Goal: Task Accomplishment & Management: Complete application form

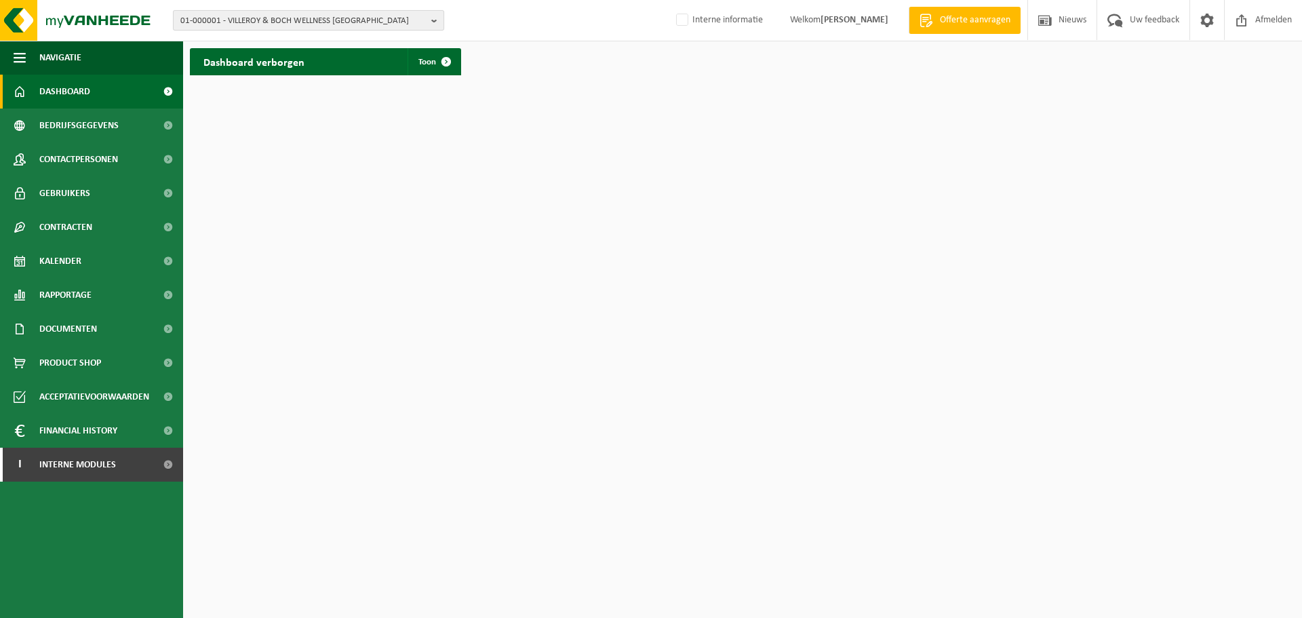
click at [341, 20] on span "01-000001 - VILLEROY & BOCH WELLNESS [GEOGRAPHIC_DATA]" at bounding box center [303, 21] width 246 height 20
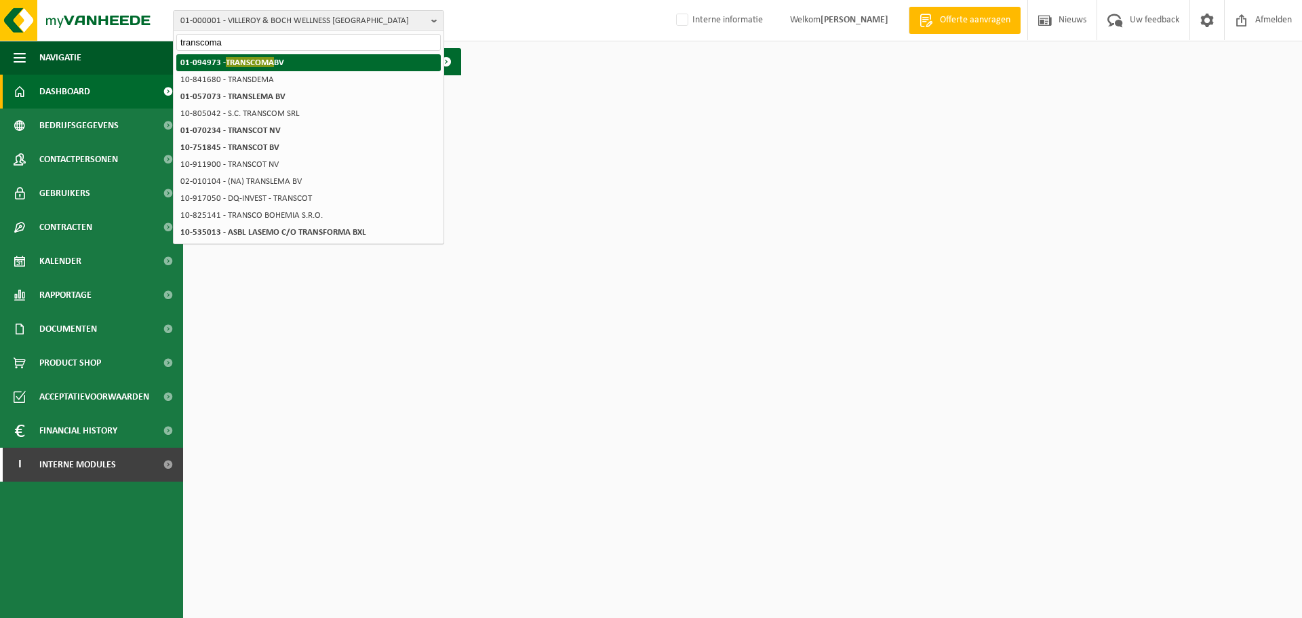
type input "transcoma"
click at [324, 62] on li "01-094973 - TRANSCOMA BV" at bounding box center [308, 62] width 265 height 17
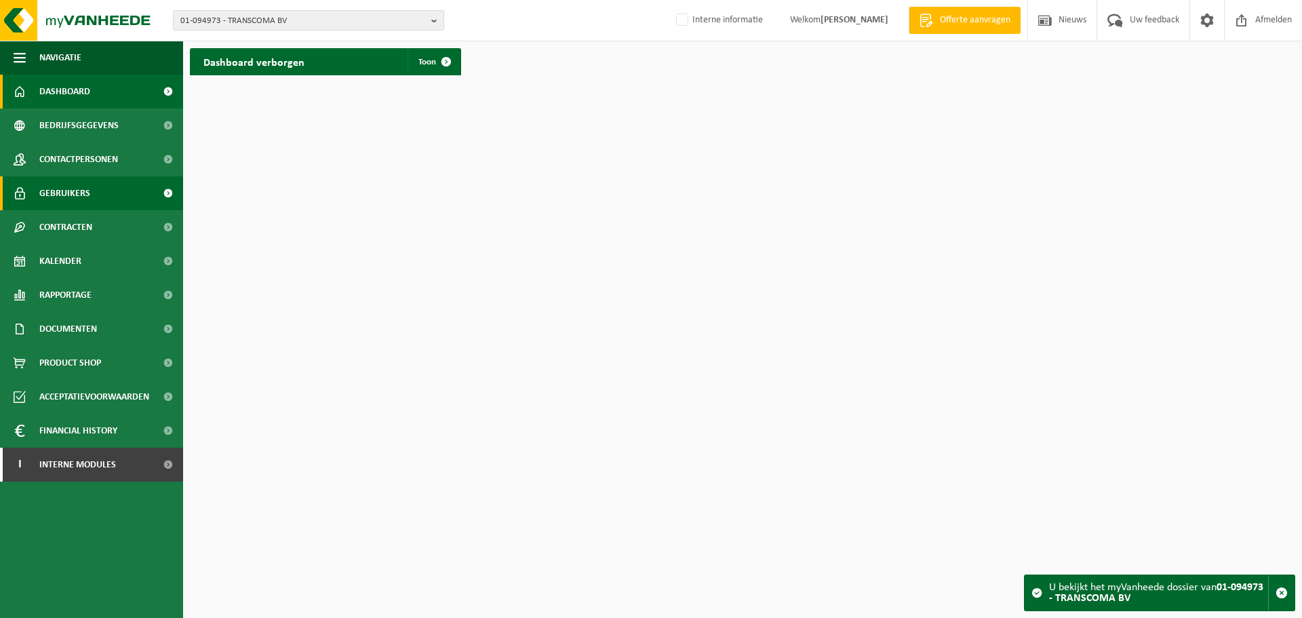
click at [118, 182] on link "Gebruikers" at bounding box center [91, 193] width 183 height 34
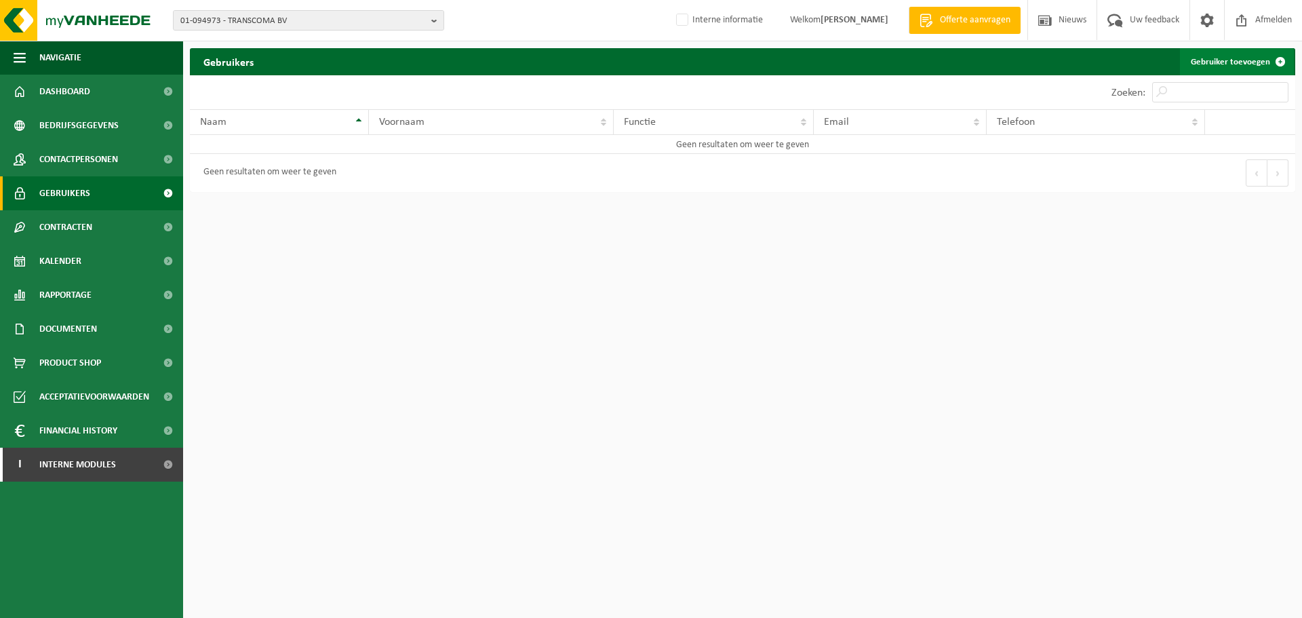
click at [1205, 56] on link "Gebruiker toevoegen" at bounding box center [1237, 61] width 114 height 27
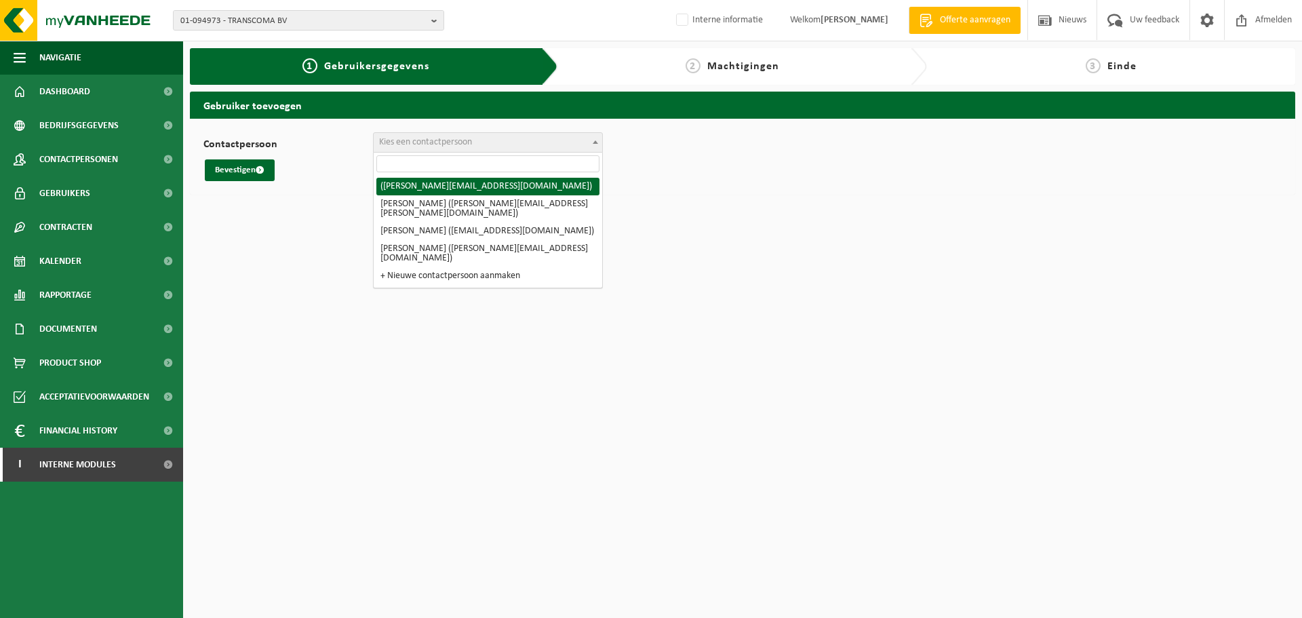
click at [484, 145] on span "Kies een contactpersoon" at bounding box center [488, 142] width 229 height 19
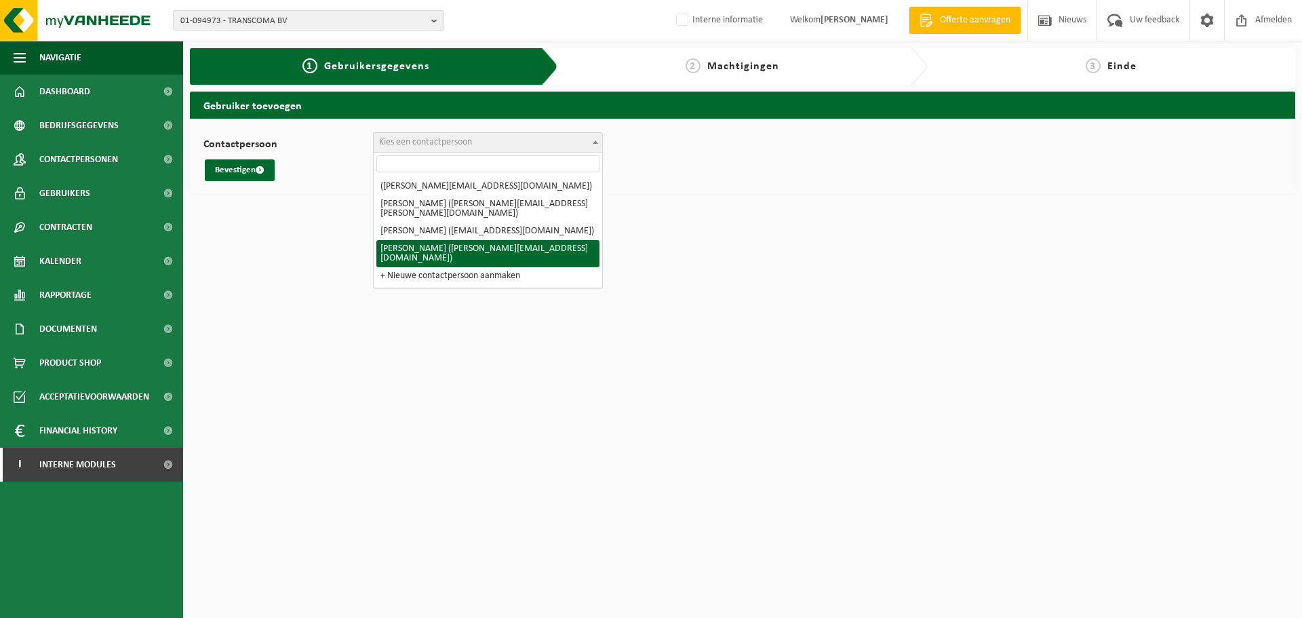
select select "126534"
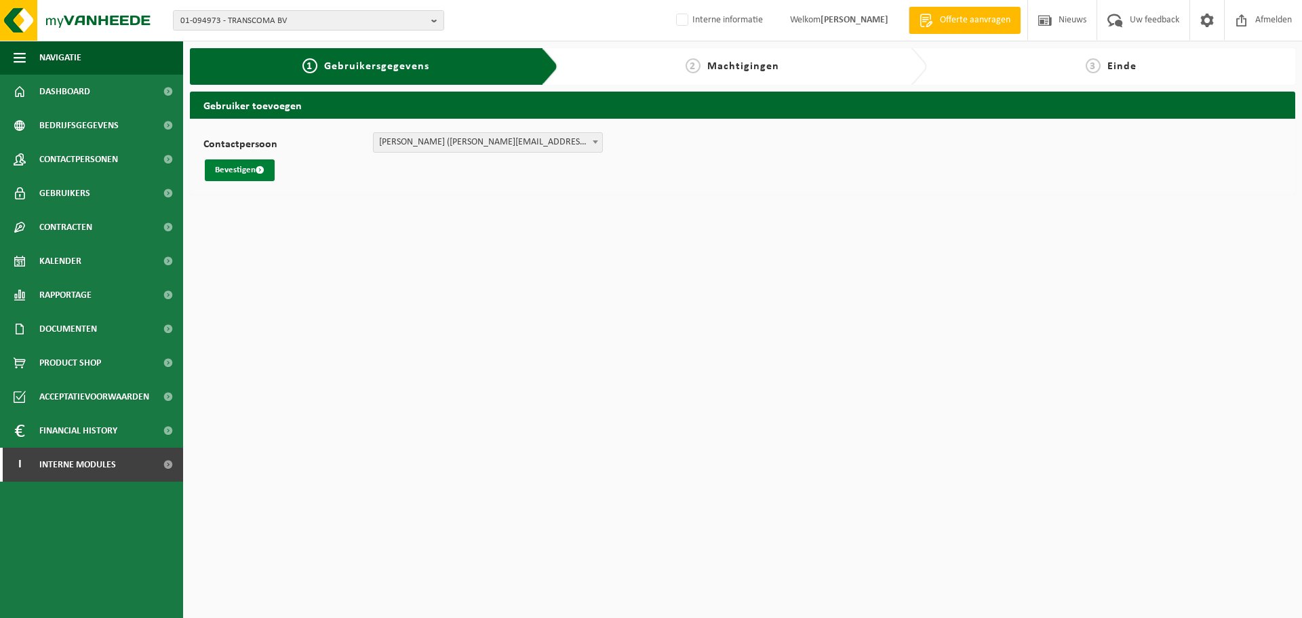
click at [262, 172] on span "submit" at bounding box center [260, 170] width 9 height 9
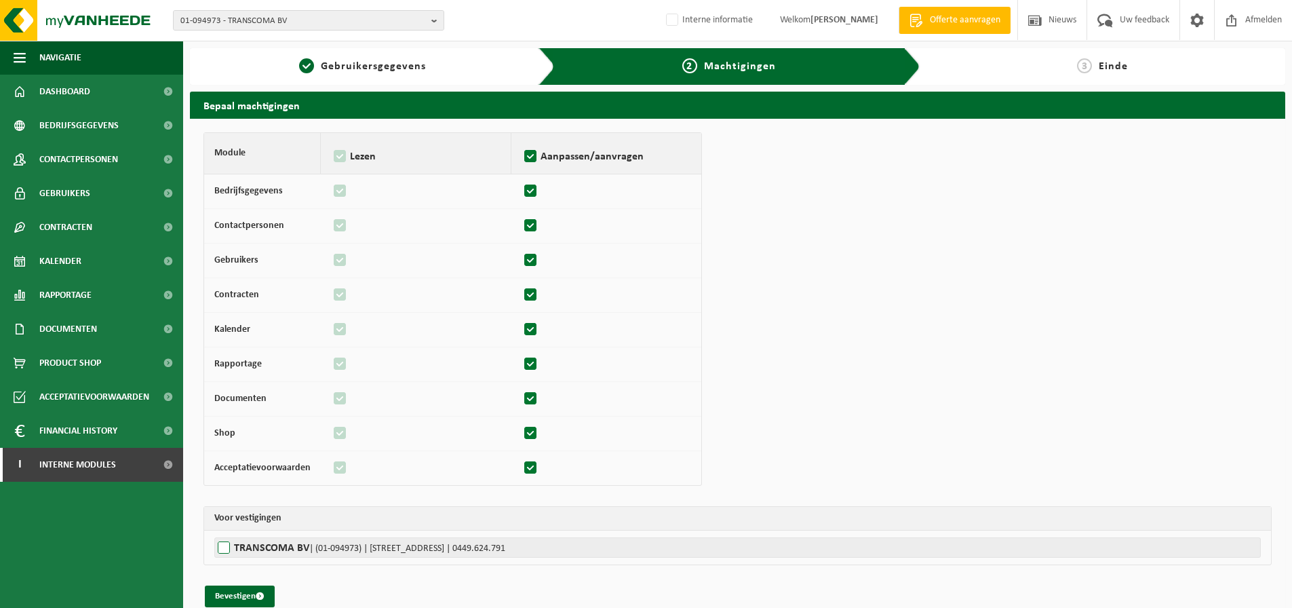
click at [283, 548] on label"] "TRANSCOMA BV | (01-094973) | WINTERBEEKLAAN 37, 3600 GENK | 0449.624.791" at bounding box center [737, 547] width 1047 height 20
click at [283, 548] on input "TRANSCOMA BV | (01-094973) | WINTERBEEKLAAN 37, 3600 GENK | 0449.624.791" at bounding box center [860, 547] width 1292 height 20
checkbox input "true"
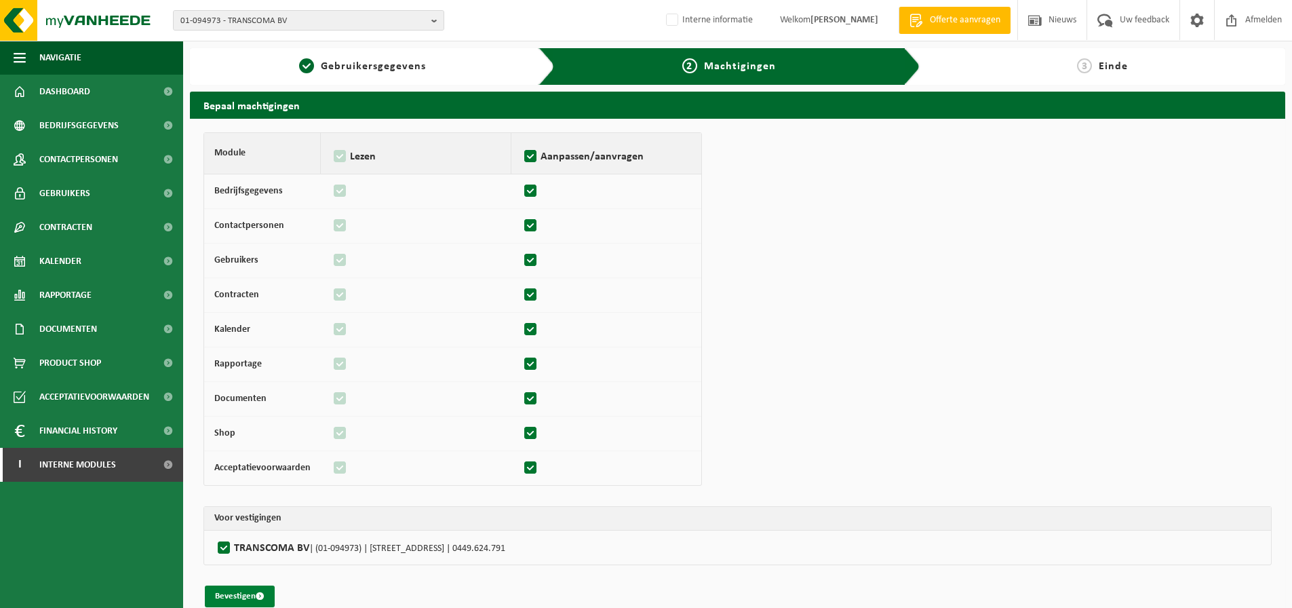
click at [247, 593] on button "Bevestigen" at bounding box center [240, 596] width 70 height 22
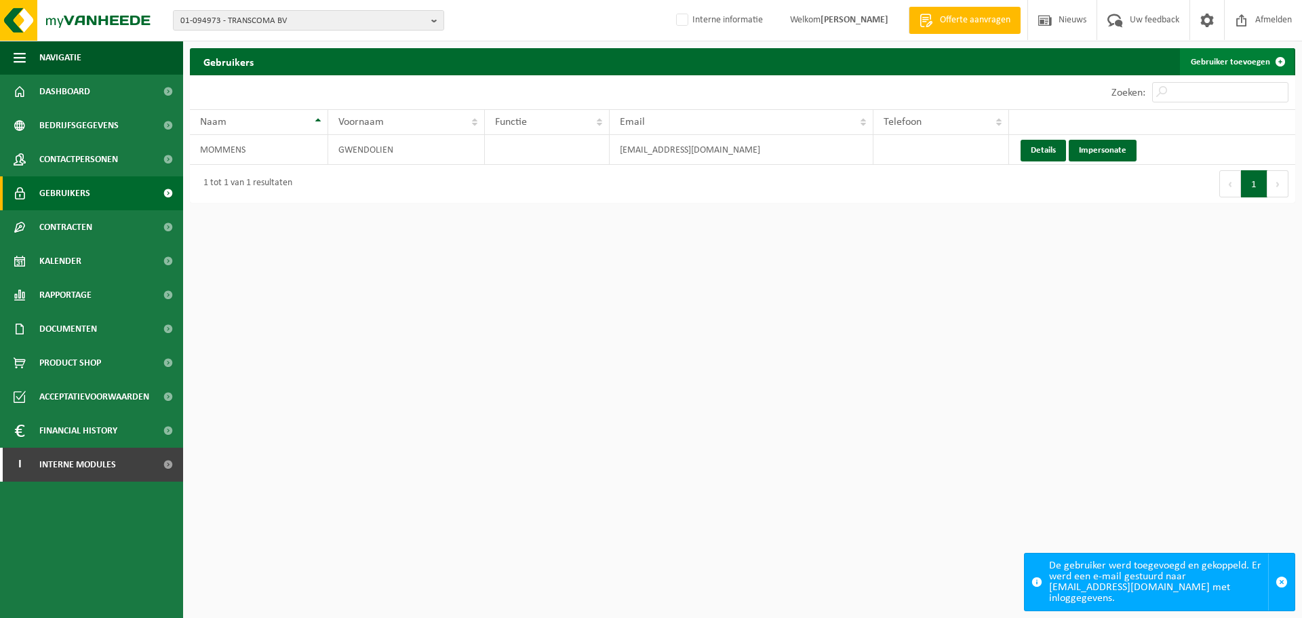
click at [1256, 51] on link "Gebruiker toevoegen" at bounding box center [1237, 61] width 114 height 27
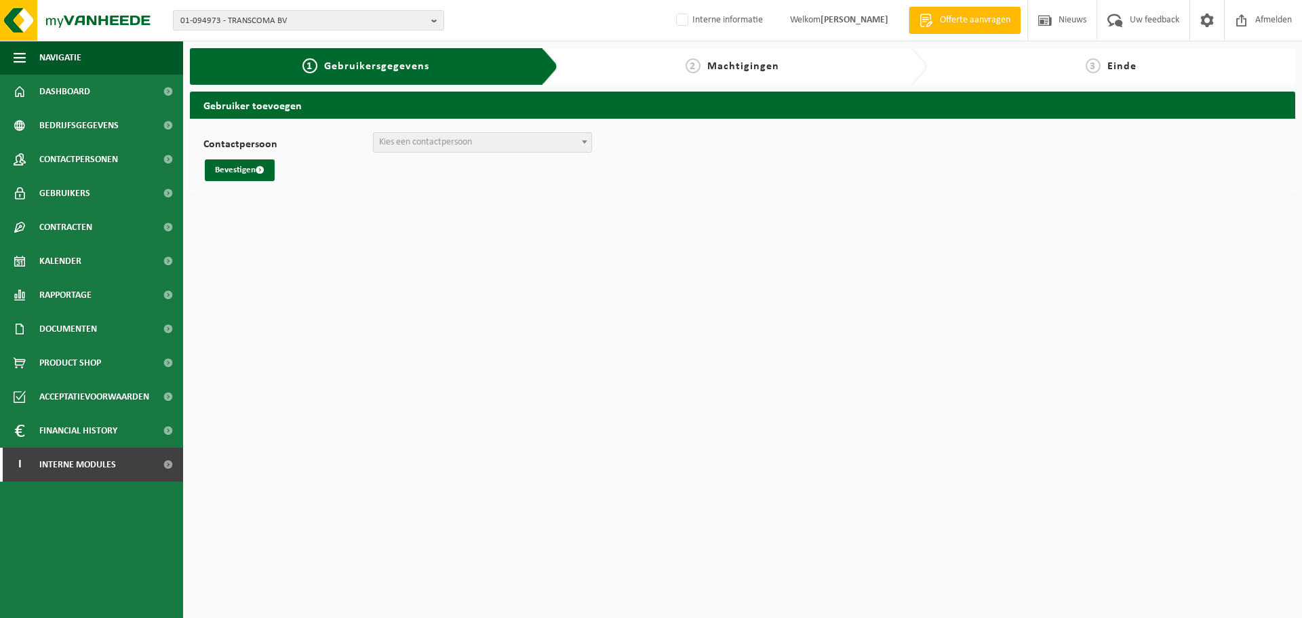
click at [421, 136] on span "Kies een contactpersoon" at bounding box center [483, 142] width 218 height 19
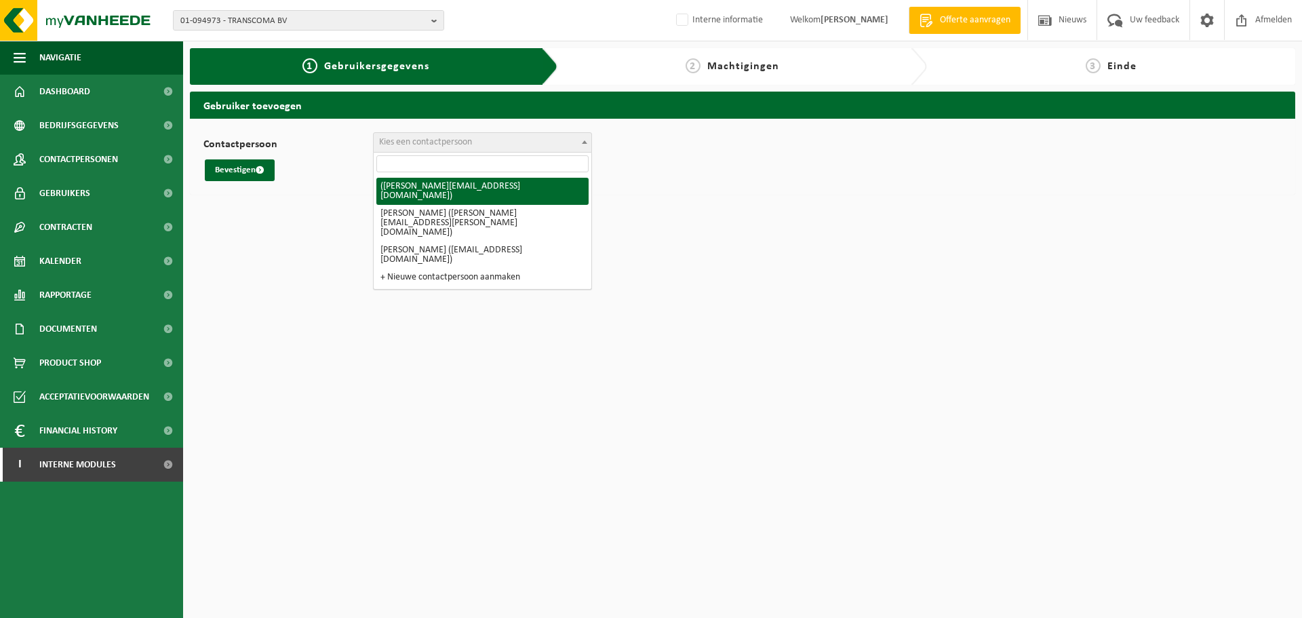
select select "119947"
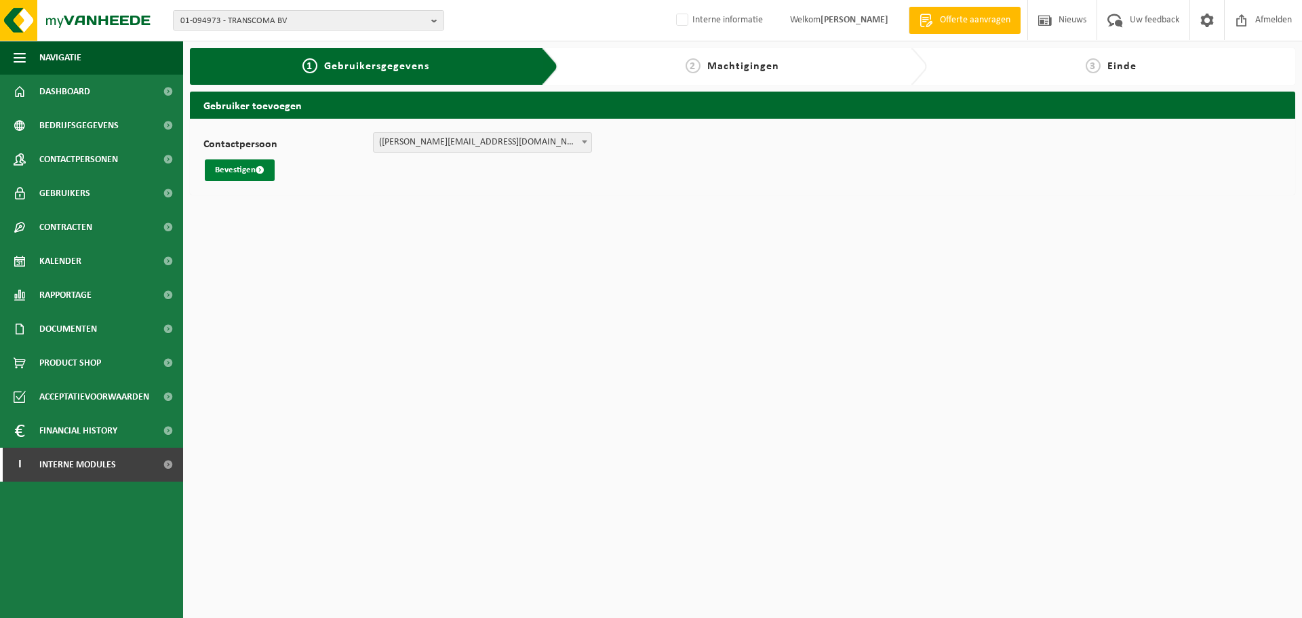
click at [262, 166] on span "submit" at bounding box center [260, 170] width 9 height 9
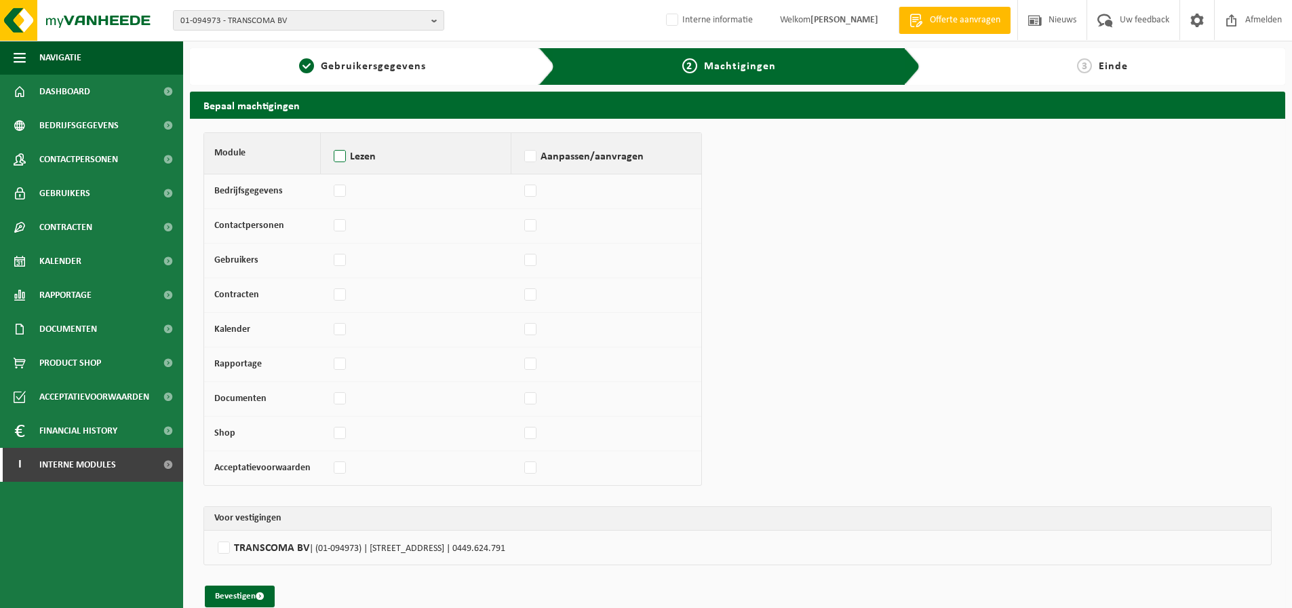
click at [336, 165] on label "Lezen" at bounding box center [416, 157] width 170 height 20
click at [331, 140] on input "Lezen" at bounding box center [330, 139] width 1 height 1
checkbox input "true"
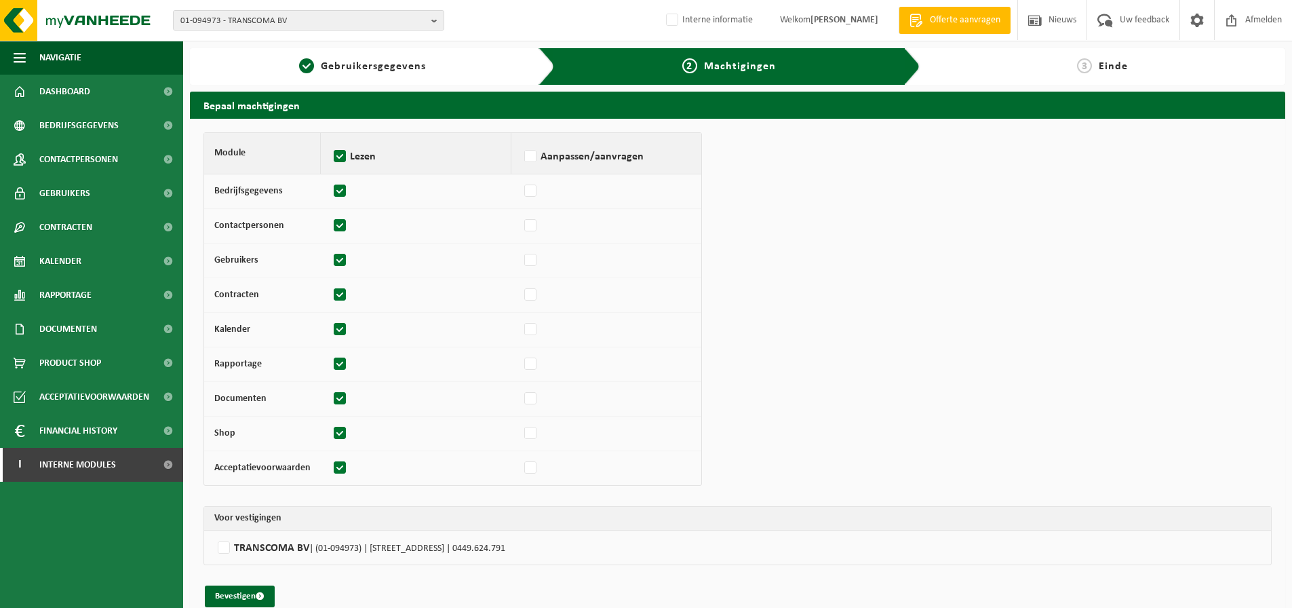
checkbox input "true"
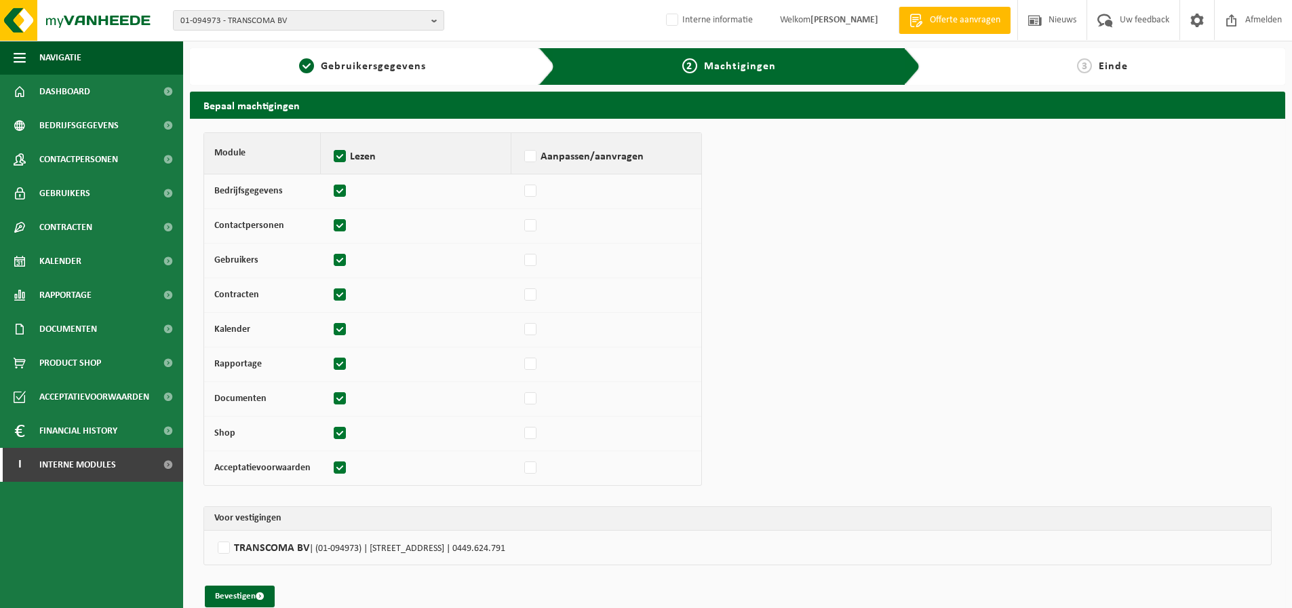
checkbox input "true"
click at [528, 152] on label "Aanpassen/aanvragen" at bounding box center [607, 157] width 170 height 20
click at [522, 140] on input "Aanpassen/aanvragen" at bounding box center [521, 139] width 1 height 1
checkbox input "true"
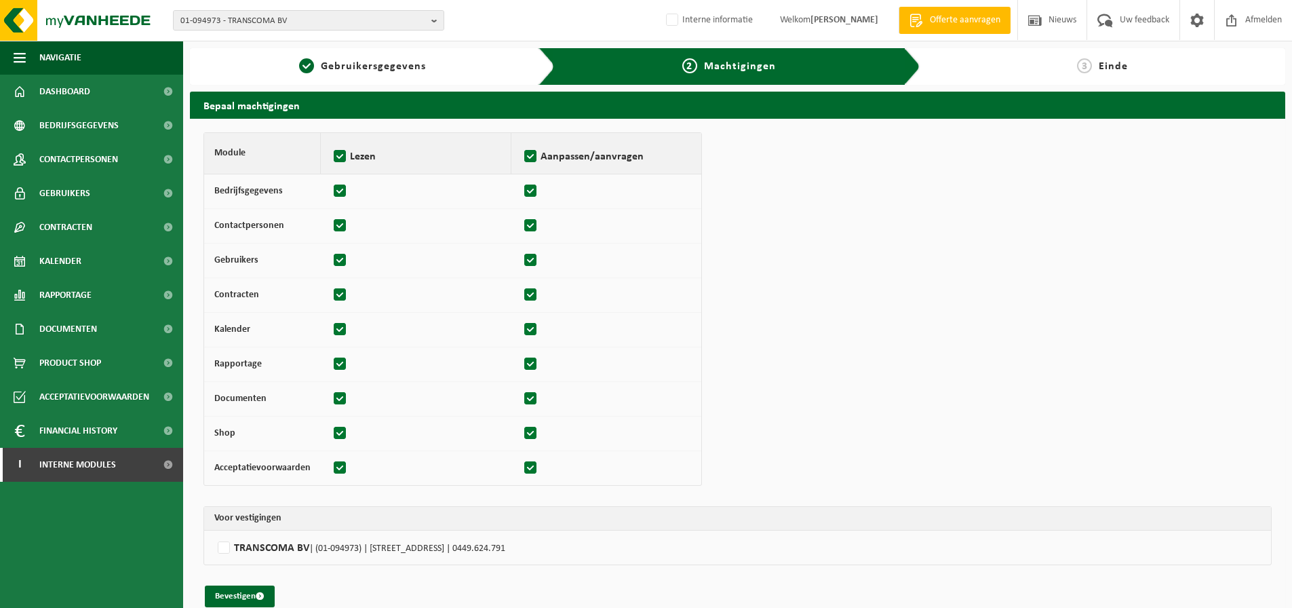
checkbox input "true"
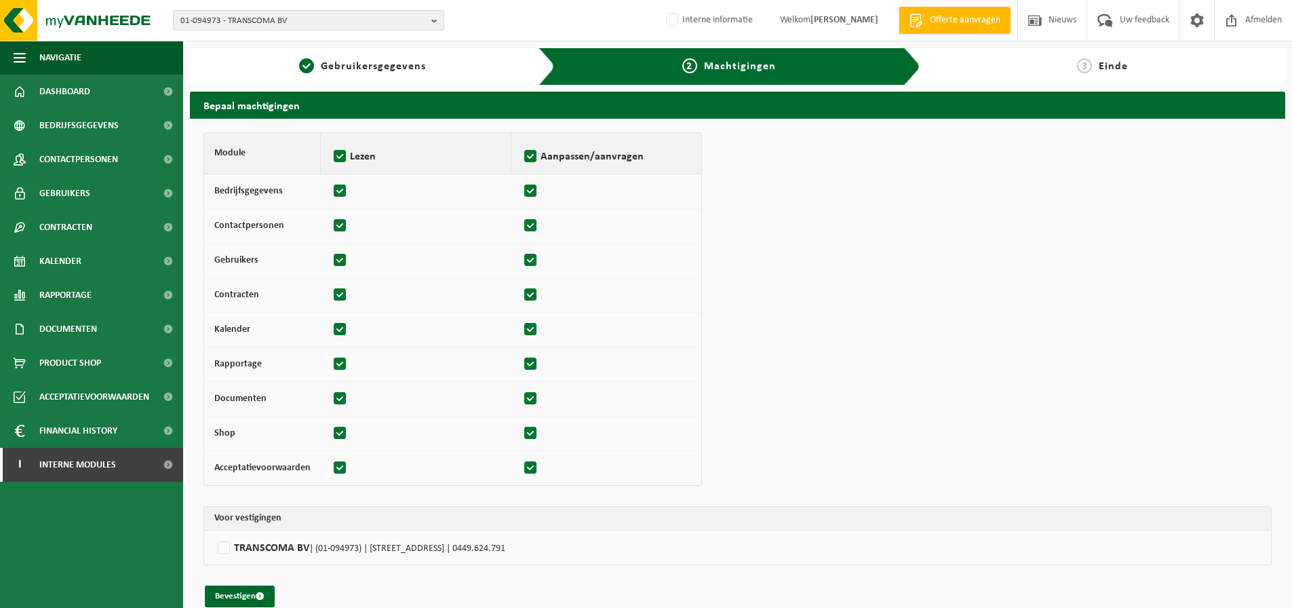
checkbox input "true"
click at [272, 559] on td "TRANSCOMA BV | (01-094973) | WINTERBEEKLAAN 37, 3600 GENK | 0449.624.791" at bounding box center [737, 547] width 1067 height 34
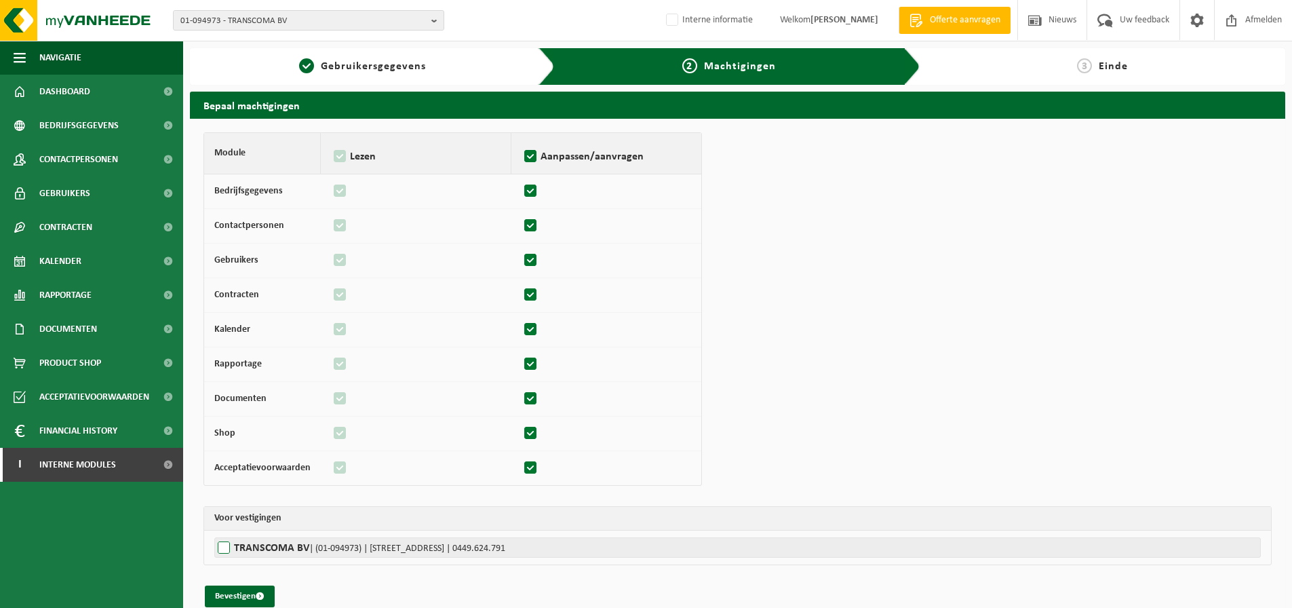
click at [272, 549] on label"] "TRANSCOMA BV | (01-094973) | WINTERBEEKLAAN 37, 3600 GENK | 0449.624.791" at bounding box center [737, 547] width 1047 height 20
click at [272, 549] on input "TRANSCOMA BV | (01-094973) | WINTERBEEKLAAN 37, 3600 GENK | 0449.624.791" at bounding box center [860, 547] width 1292 height 20
checkbox input "true"
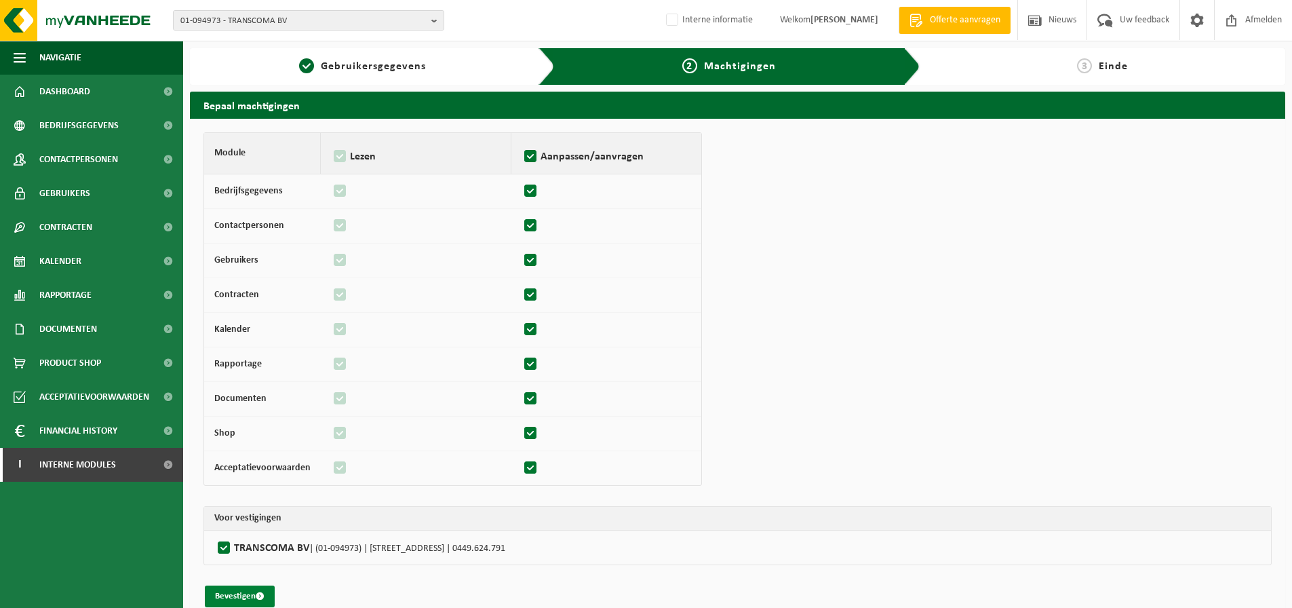
click at [248, 593] on button "Bevestigen" at bounding box center [240, 596] width 70 height 22
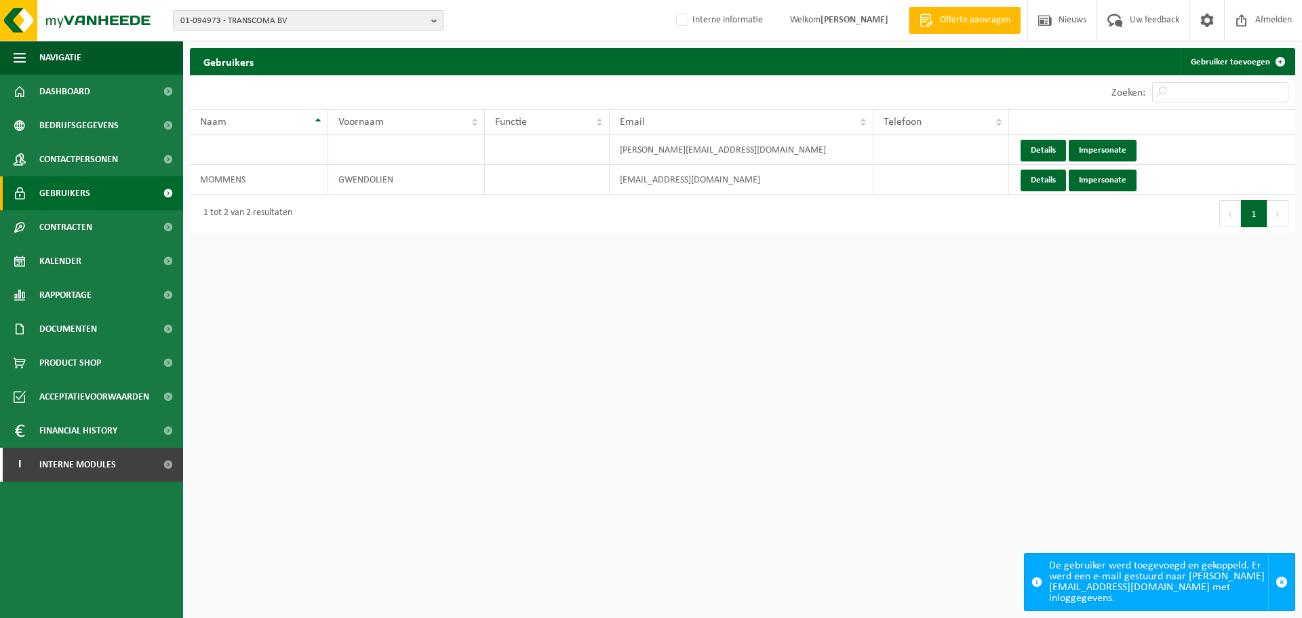
click at [471, 360] on html "01-094973 - TRANSCOMA BV 01-094973 - TRANSCOMA BV Interne informatie Welkom [PE…" at bounding box center [651, 309] width 1302 height 618
